Goal: Transaction & Acquisition: Purchase product/service

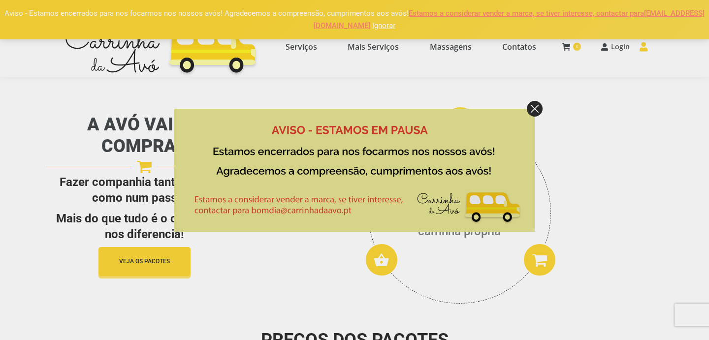
click at [533, 107] on img at bounding box center [535, 109] width 16 height 16
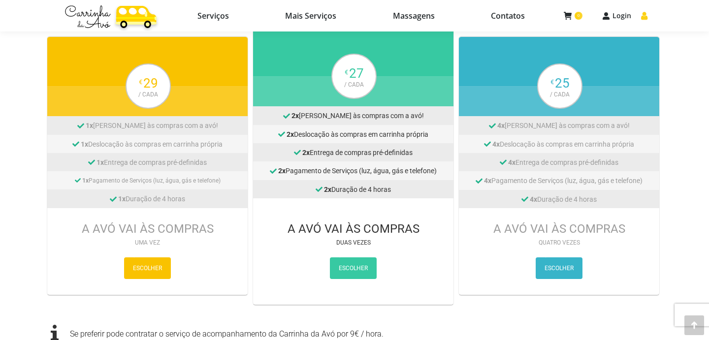
scroll to position [406, 0]
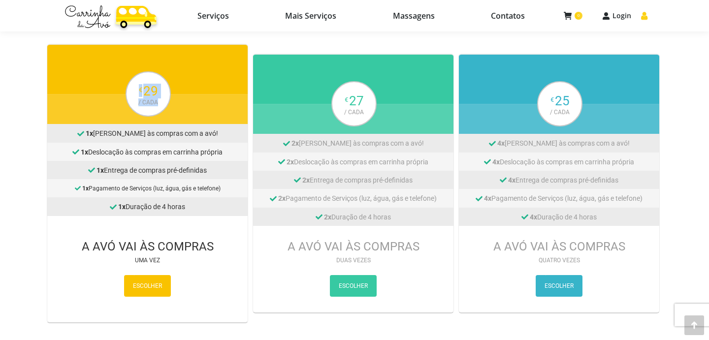
drag, startPoint x: 158, startPoint y: 100, endPoint x: 130, endPoint y: 89, distance: 30.7
click at [130, 89] on div "€ 29 / CADA" at bounding box center [148, 93] width 43 height 43
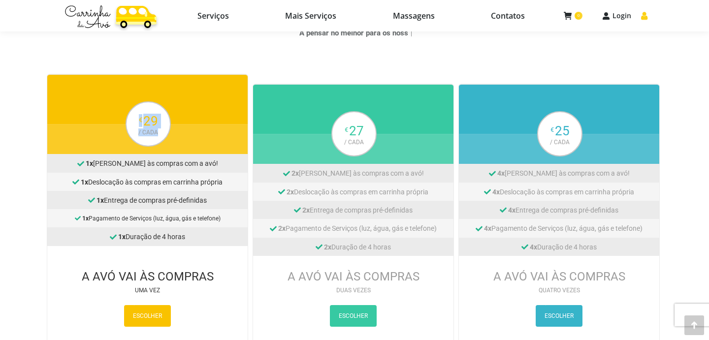
scroll to position [377, 0]
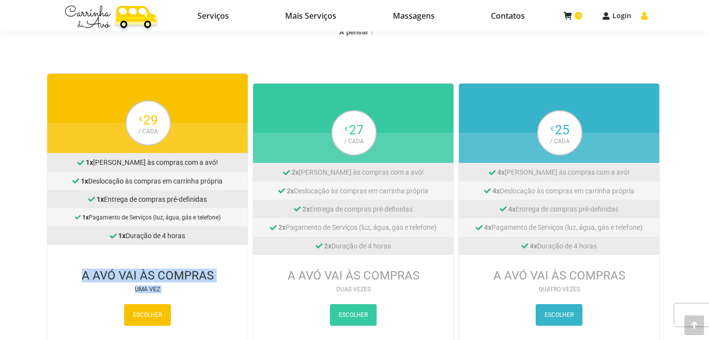
drag, startPoint x: 152, startPoint y: 252, endPoint x: 152, endPoint y: 295, distance: 42.9
click at [152, 295] on div "A AVÓ VAI ÀS COMPRAS UMA VEZ ESCOLHER" at bounding box center [147, 298] width 201 height 106
click at [152, 295] on div "UMA VEZ" at bounding box center [147, 289] width 201 height 13
drag, startPoint x: 152, startPoint y: 295, endPoint x: 151, endPoint y: 258, distance: 36.5
click at [151, 258] on div "A AVÓ VAI ÀS COMPRAS UMA VEZ ESCOLHER" at bounding box center [147, 298] width 201 height 106
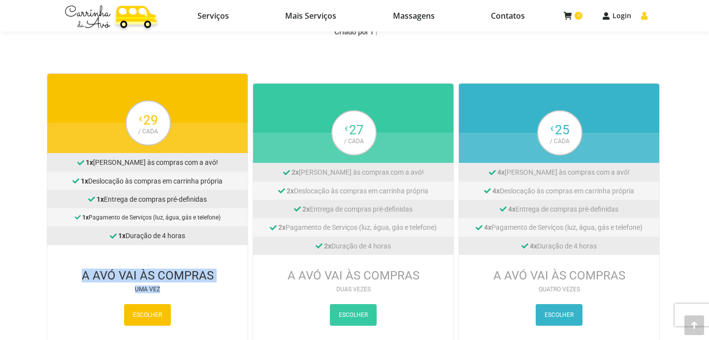
copy div "A AVÓ VAI ÀS COMPRAS UMA VEZ"
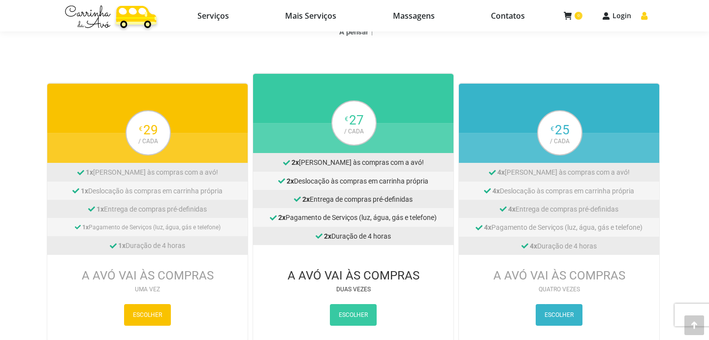
click at [347, 277] on div "A AVÓ VAI ÀS COMPRAS" at bounding box center [353, 275] width 201 height 15
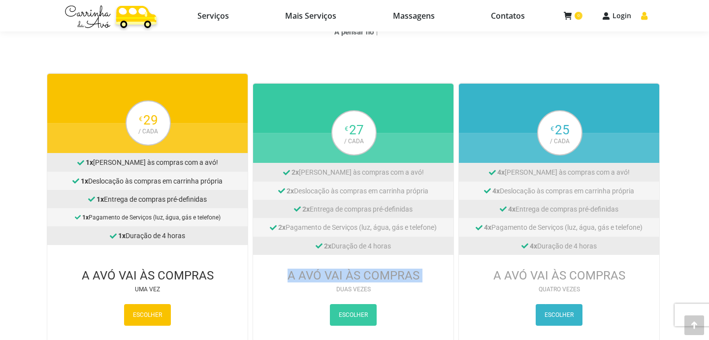
click at [347, 277] on div "A AVÓ VAI ÀS COMPRAS" at bounding box center [353, 275] width 201 height 15
click at [407, 81] on div "€ 27 / CADA € 27 / CADA 2x [PERSON_NAME] às compras com a avó! 2x Deslocação às…" at bounding box center [351, 212] width 206 height 279
